Goal: Obtain resource: Obtain resource

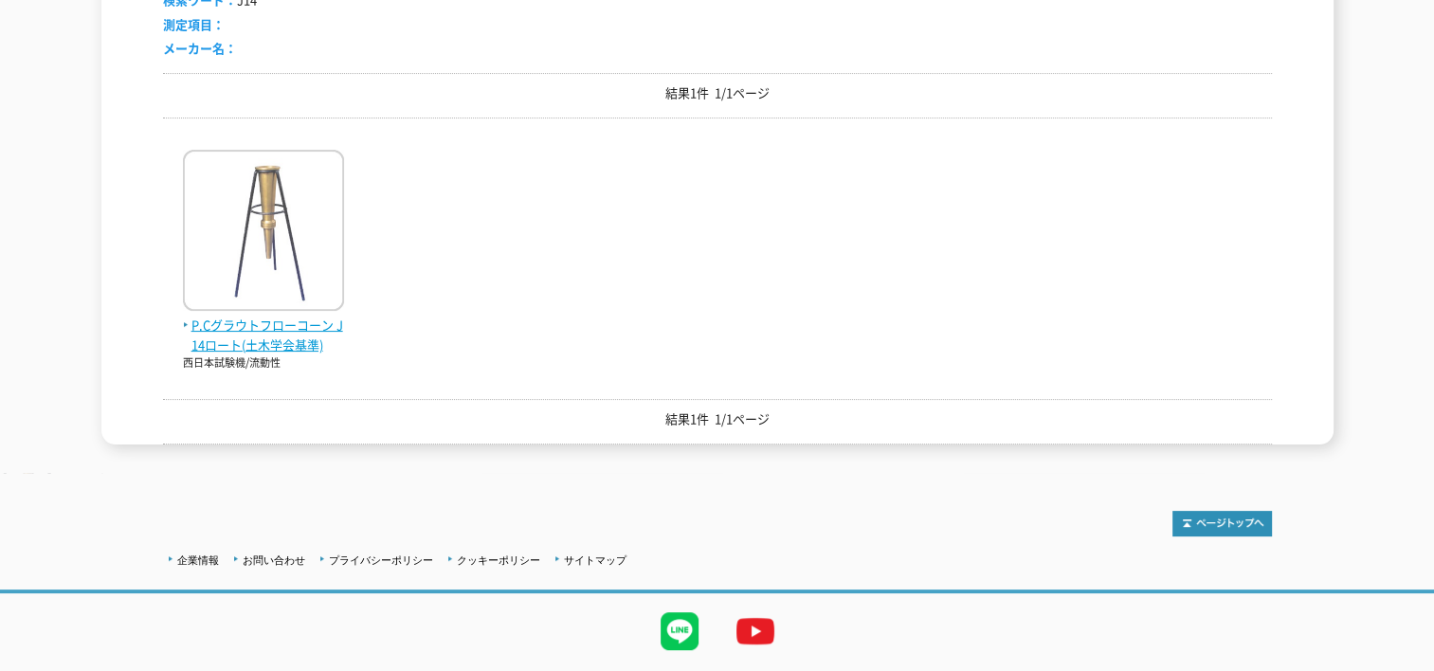
click at [240, 150] on img at bounding box center [263, 233] width 161 height 166
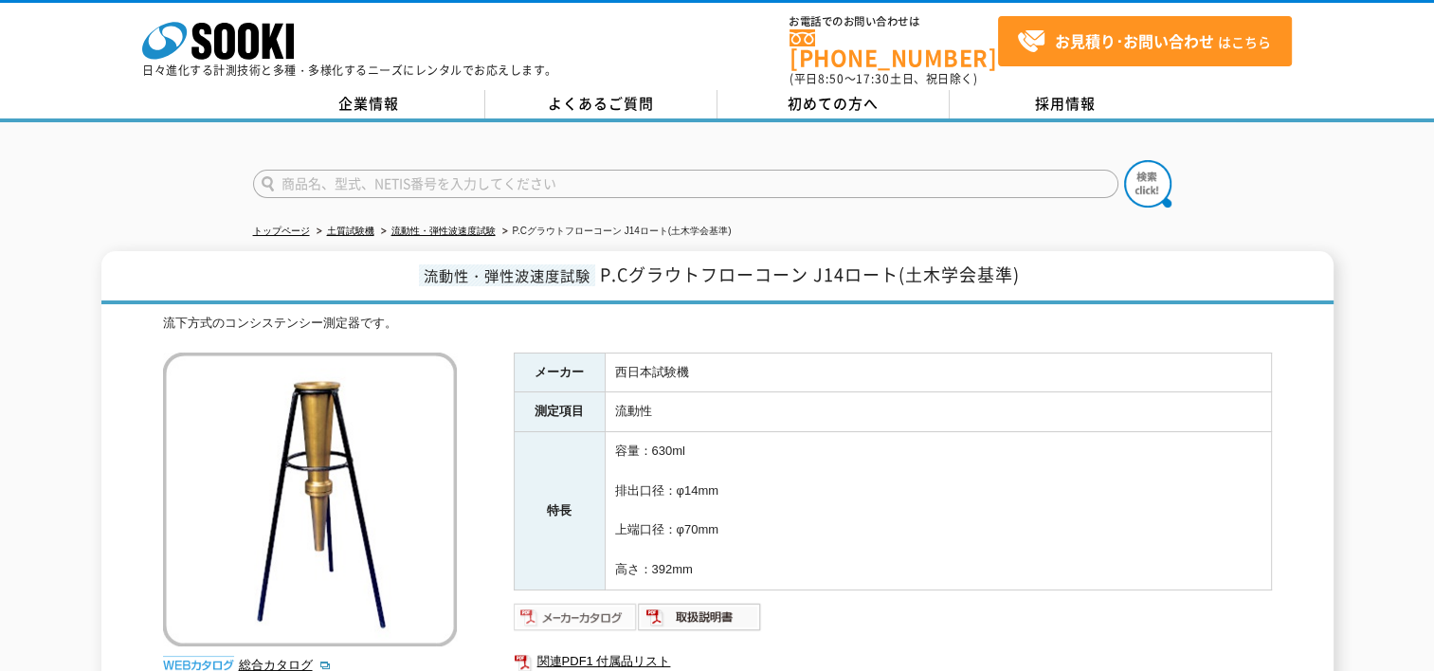
scroll to position [114, 0]
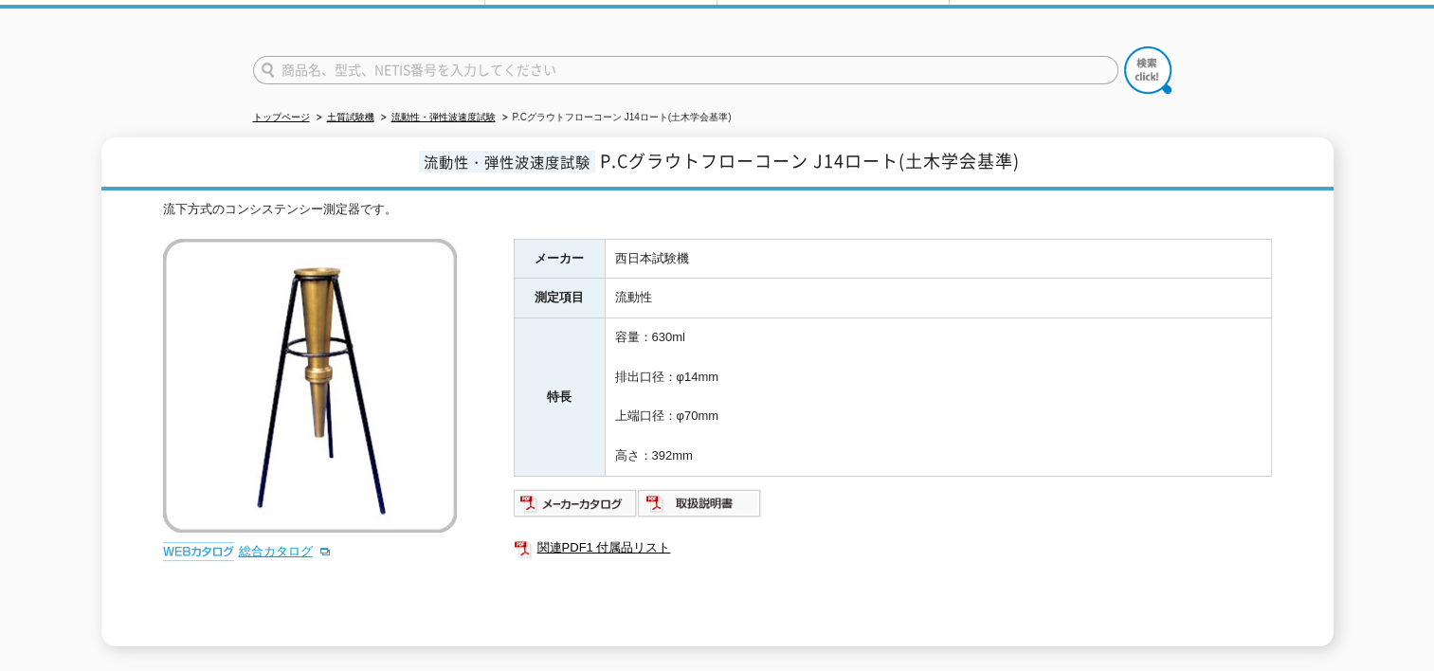
click at [269, 544] on link "総合カタログ" at bounding box center [285, 551] width 93 height 14
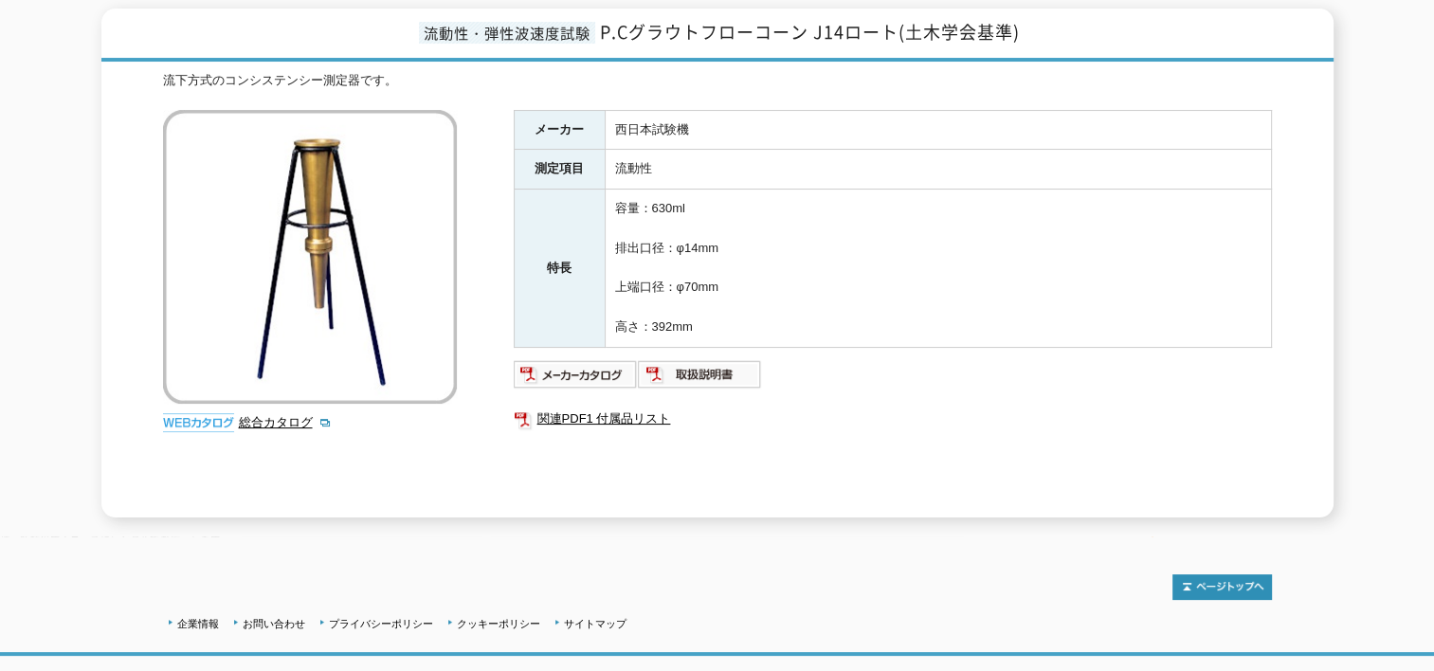
scroll to position [250, 0]
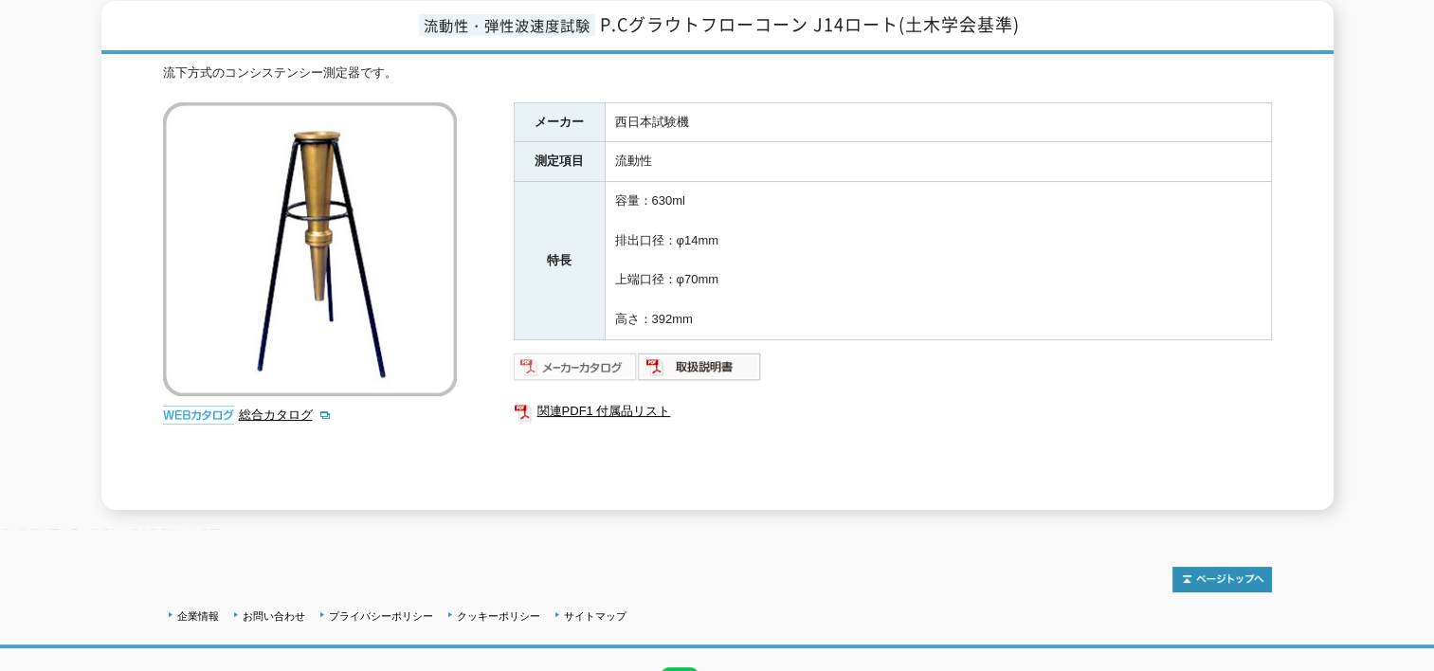
click at [589, 352] on img at bounding box center [576, 367] width 124 height 30
click at [260, 408] on link "総合カタログ" at bounding box center [285, 415] width 93 height 14
